Goal: Information Seeking & Learning: Learn about a topic

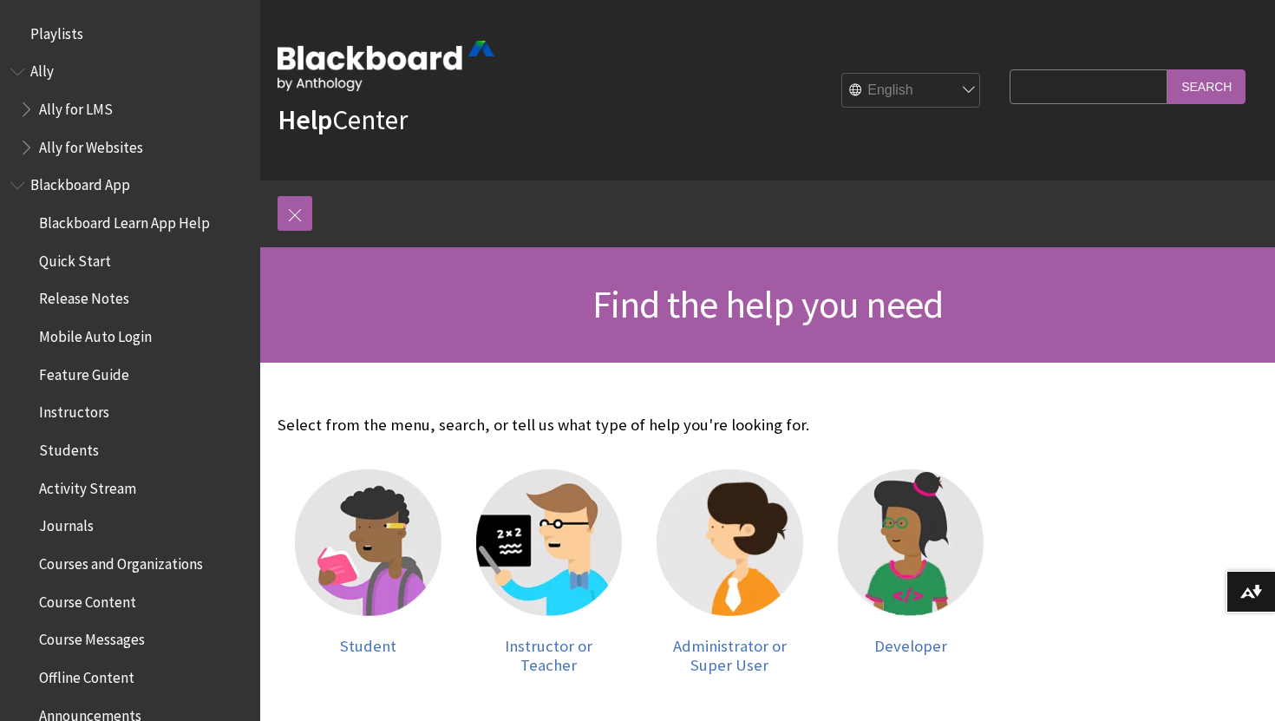
click at [432, 299] on h1 "Find the help you need" at bounding box center [768, 305] width 980 height 46
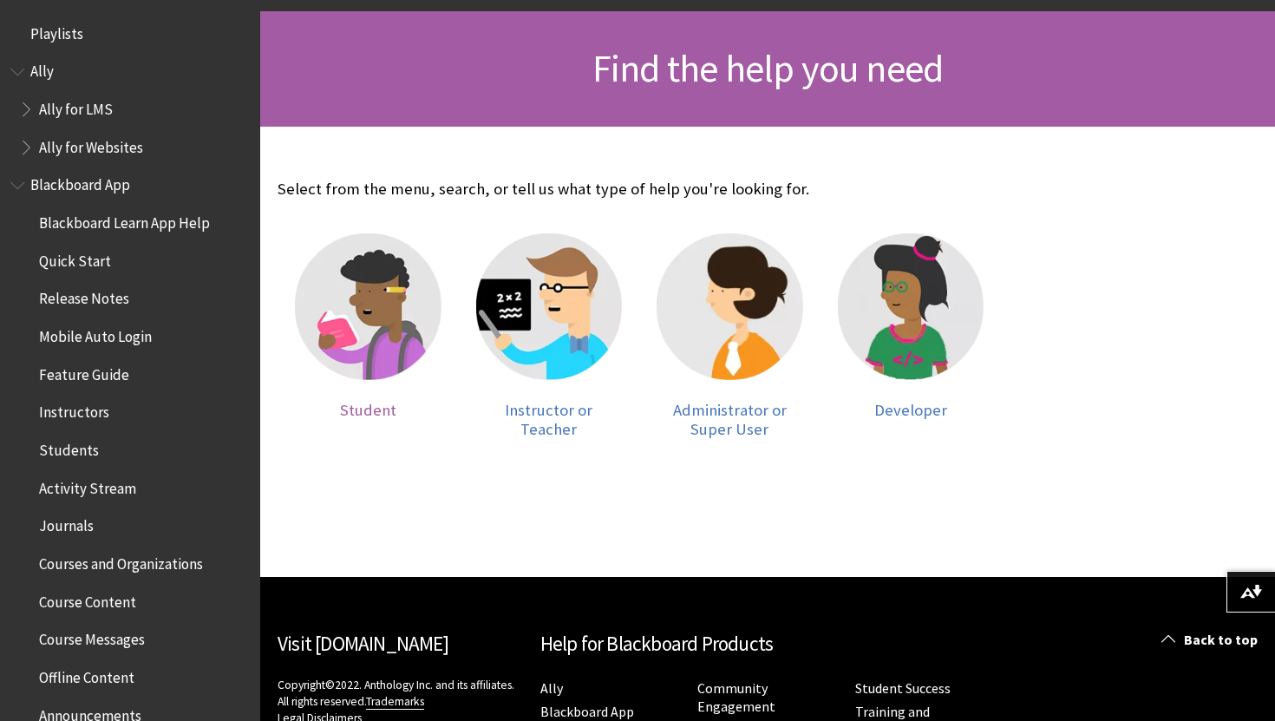
scroll to position [243, 0]
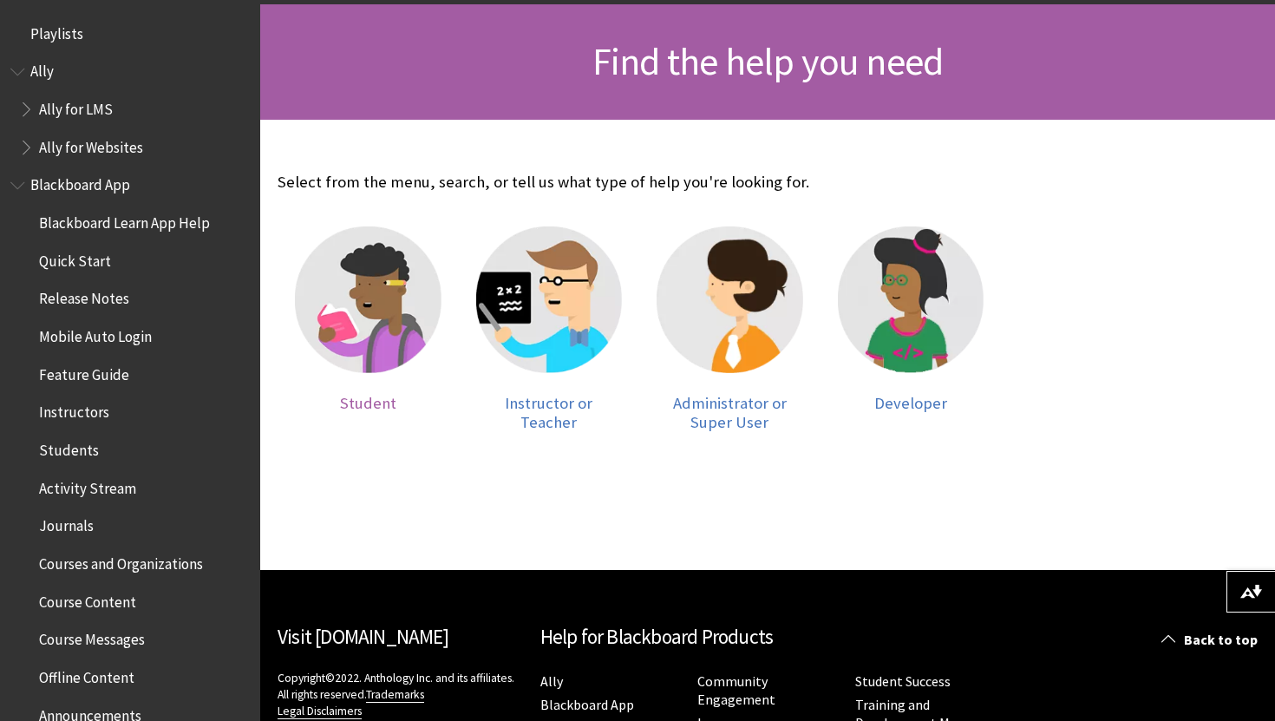
click at [356, 351] on img at bounding box center [368, 299] width 147 height 147
click at [361, 394] on span "Student" at bounding box center [368, 403] width 56 height 20
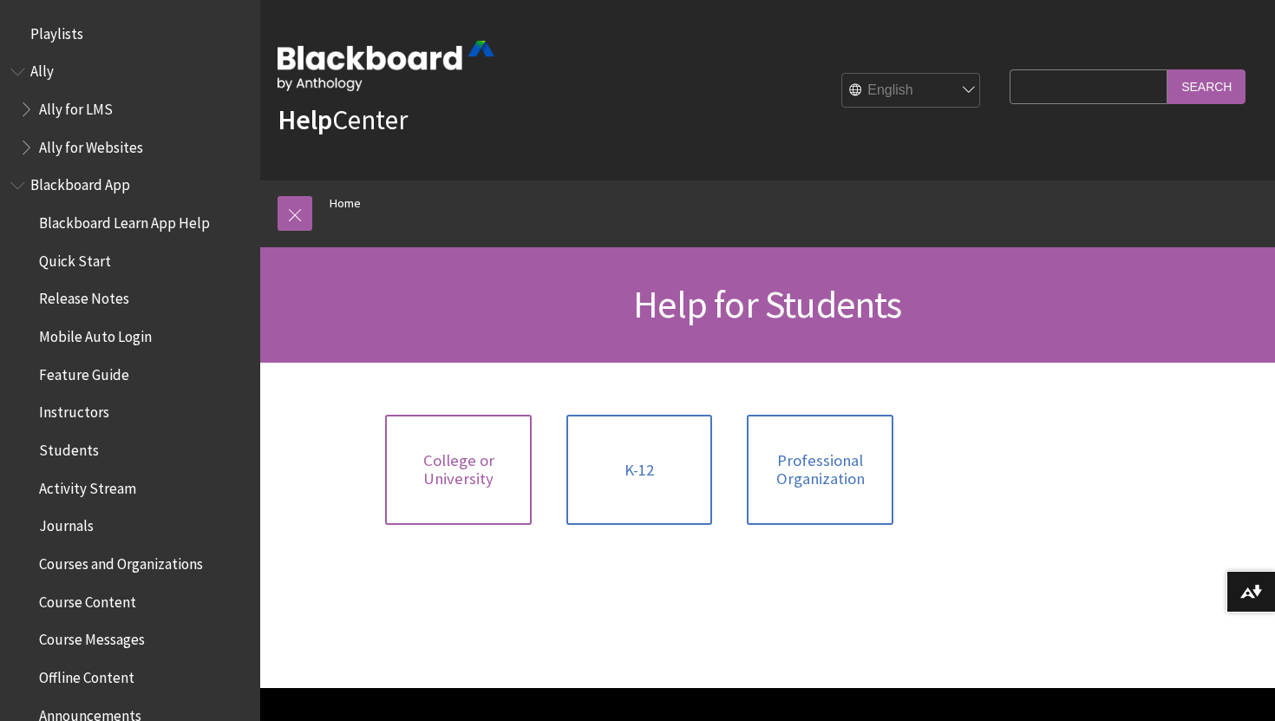
click at [455, 473] on span "College or University" at bounding box center [458, 469] width 126 height 37
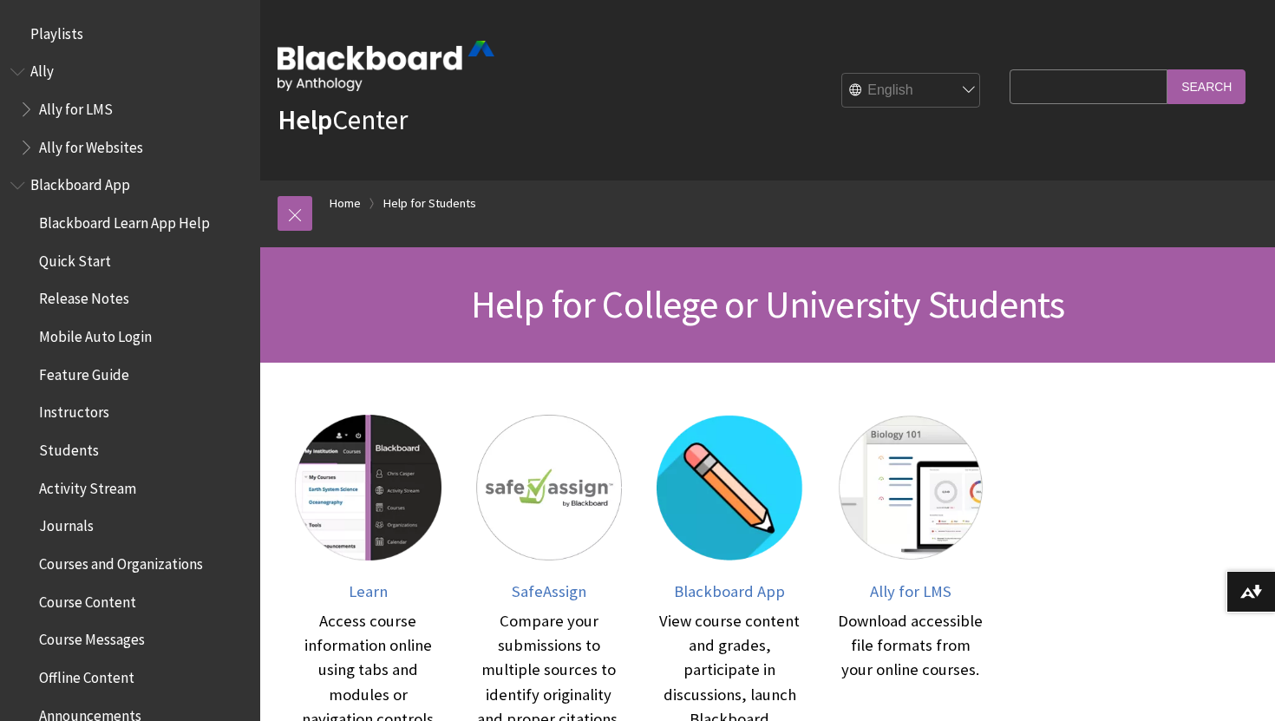
click at [628, 399] on div "SafeAssign Compare your submissions to multiple sources to identify originality…" at bounding box center [549, 609] width 181 height 424
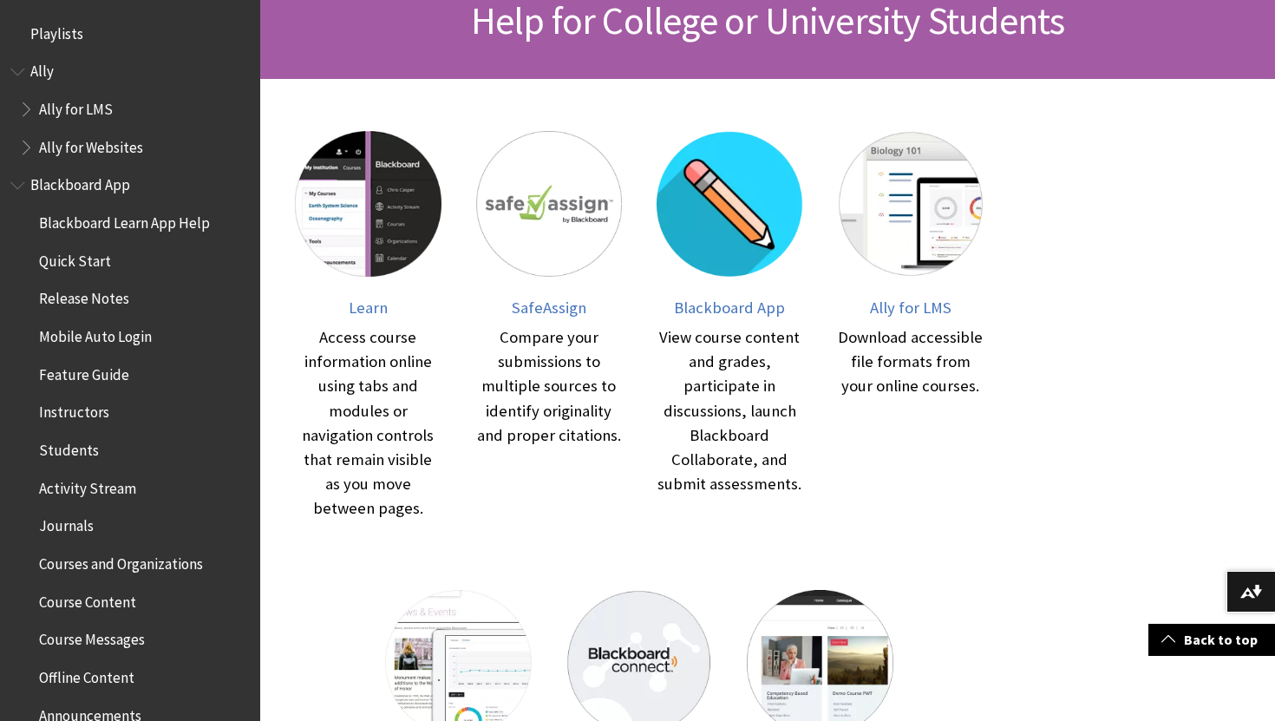
scroll to position [278, 0]
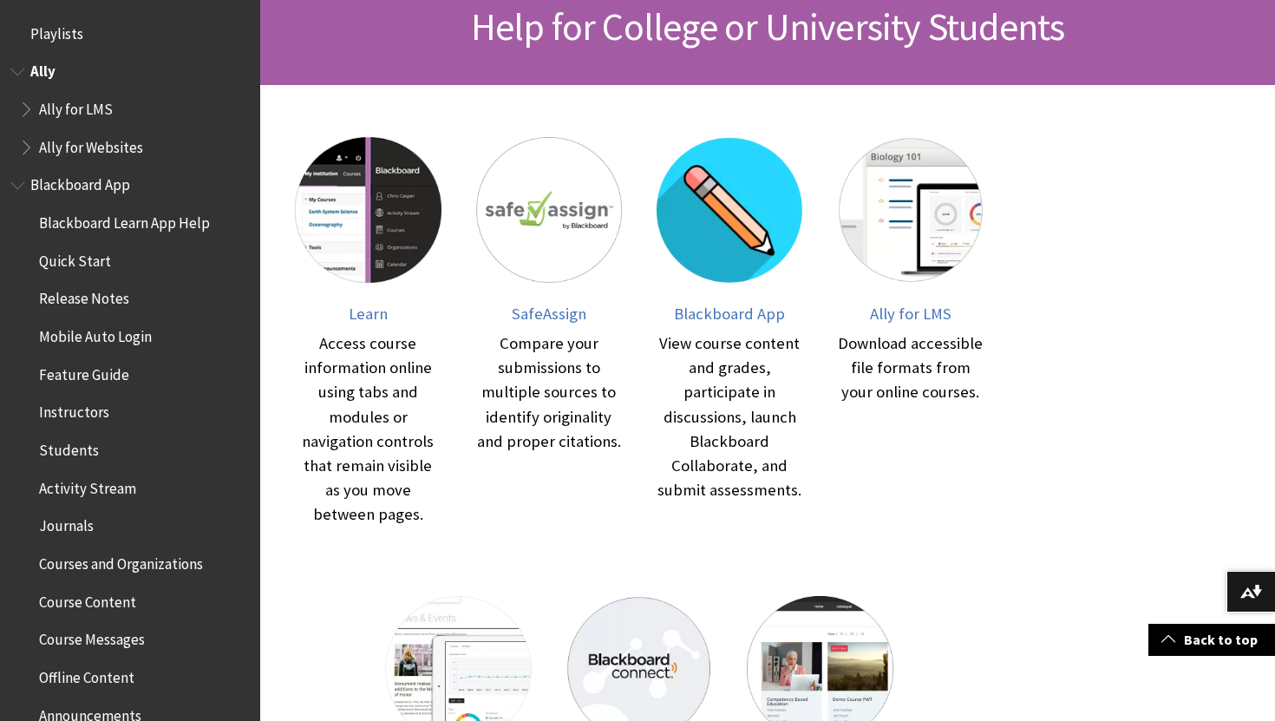
click at [79, 63] on span "Ally" at bounding box center [129, 71] width 239 height 29
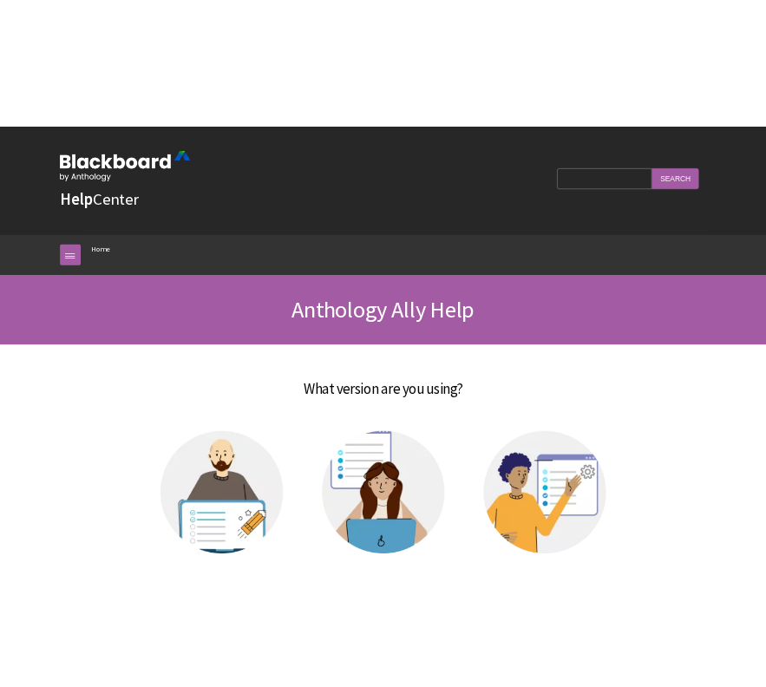
scroll to position [30, 0]
